Goal: Task Accomplishment & Management: Use online tool/utility

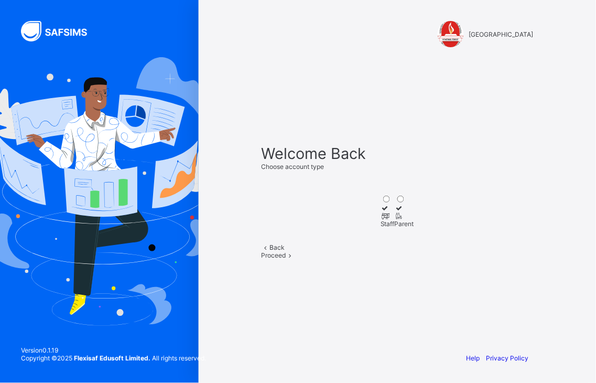
click at [380, 212] on icon at bounding box center [384, 216] width 9 height 8
click at [407, 259] on div "Proceed" at bounding box center [397, 255] width 272 height 8
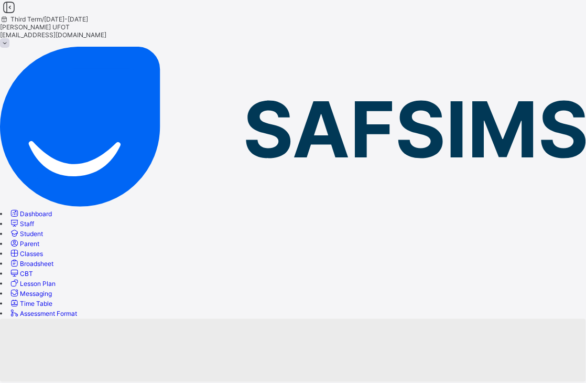
click at [53, 259] on span "Broadsheet" at bounding box center [37, 263] width 34 height 8
click at [43, 249] on span "Classes" at bounding box center [31, 253] width 23 height 8
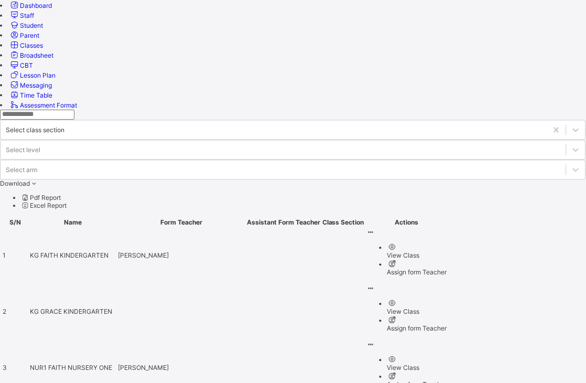
scroll to position [233, 0]
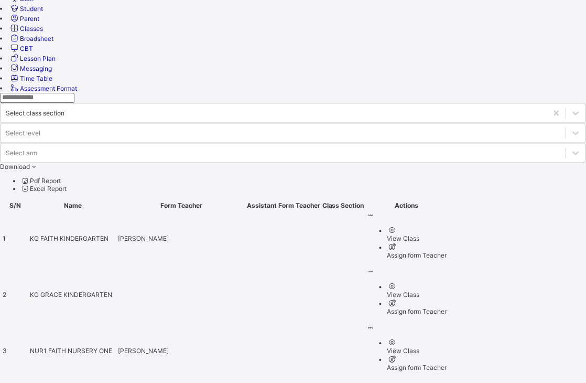
click at [48, 42] on span "Broadsheet" at bounding box center [37, 39] width 34 height 8
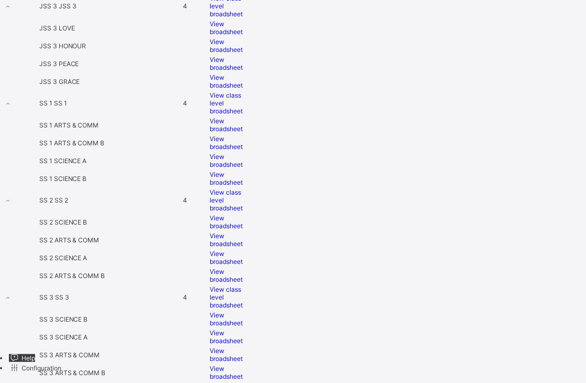
scroll to position [1397, 0]
click at [243, 214] on div "View broadsheet" at bounding box center [226, 222] width 33 height 16
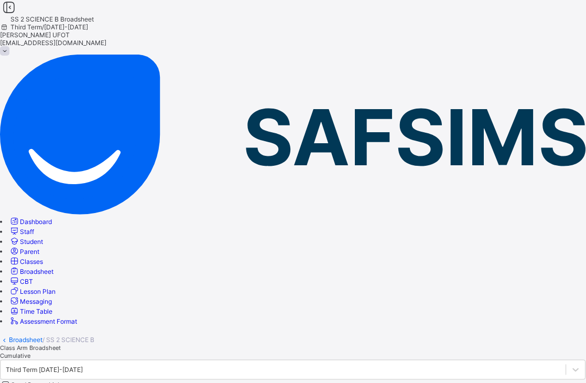
click at [30, 352] on span "Cumulative" at bounding box center [15, 355] width 30 height 7
